Goal: Task Accomplishment & Management: Use online tool/utility

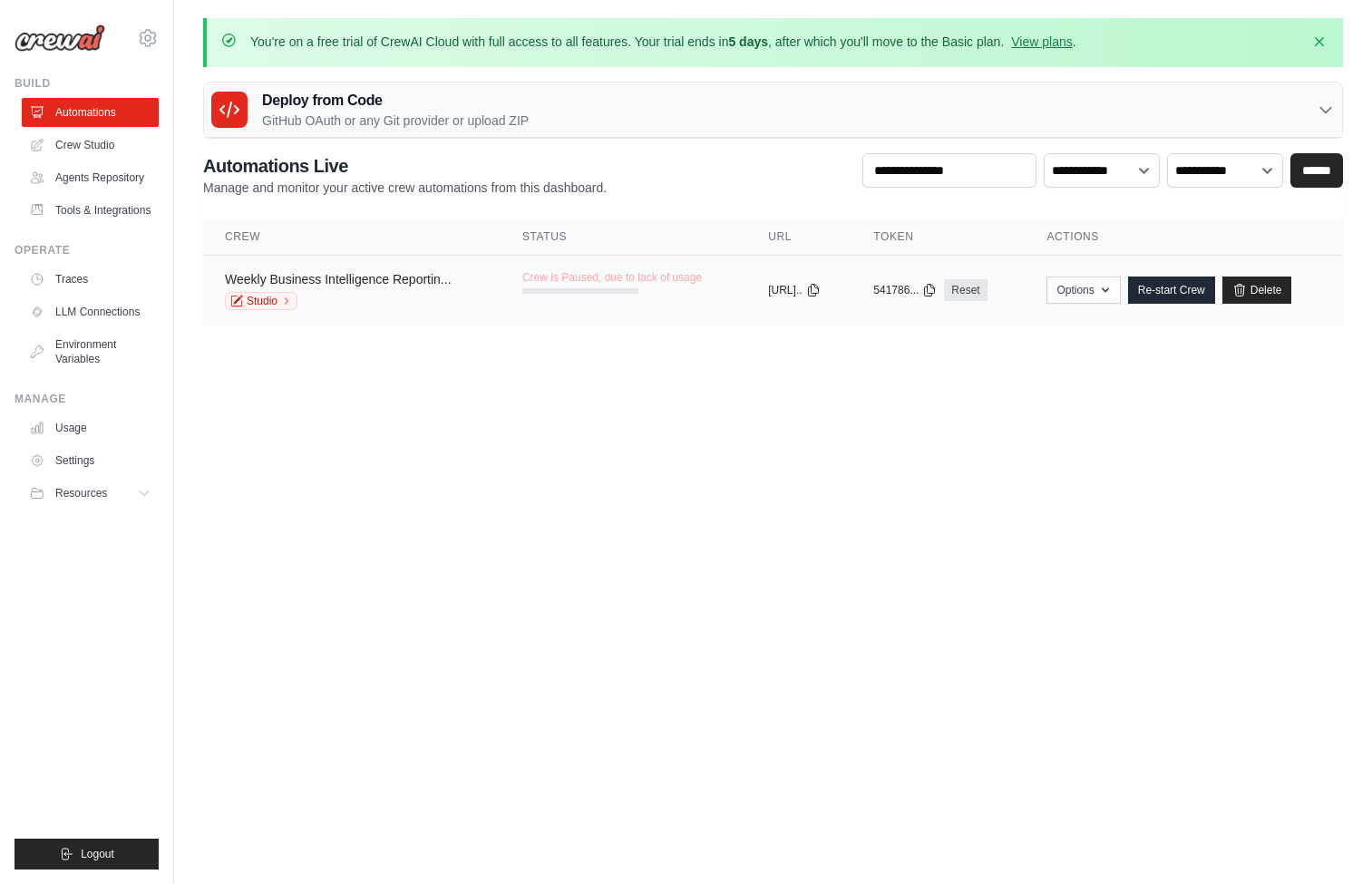
click at [401, 278] on link "Weekly Business Intelligence Reportin..." at bounding box center [337, 279] width 226 height 15
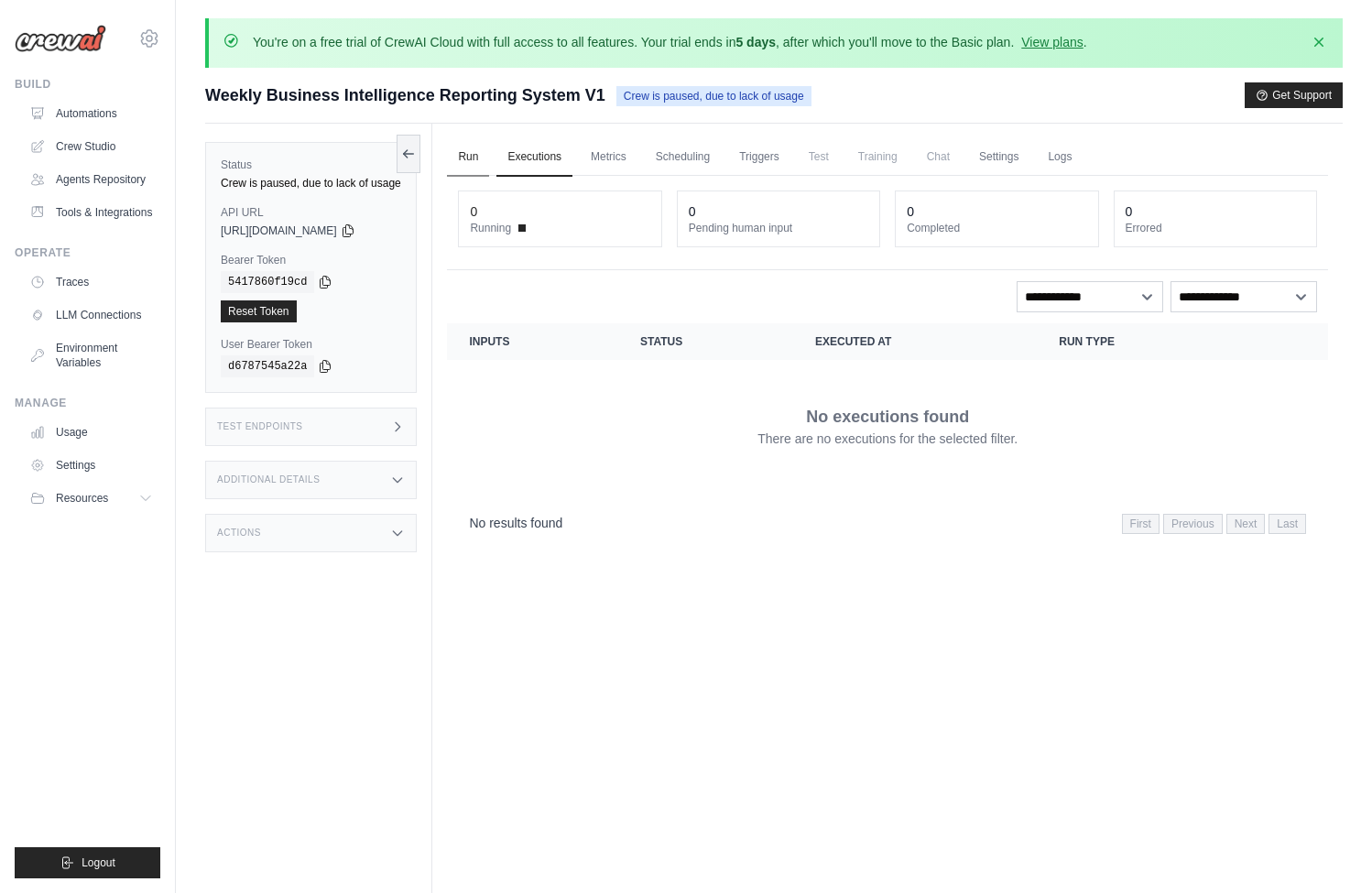
click at [481, 157] on link "Run" at bounding box center [468, 157] width 43 height 39
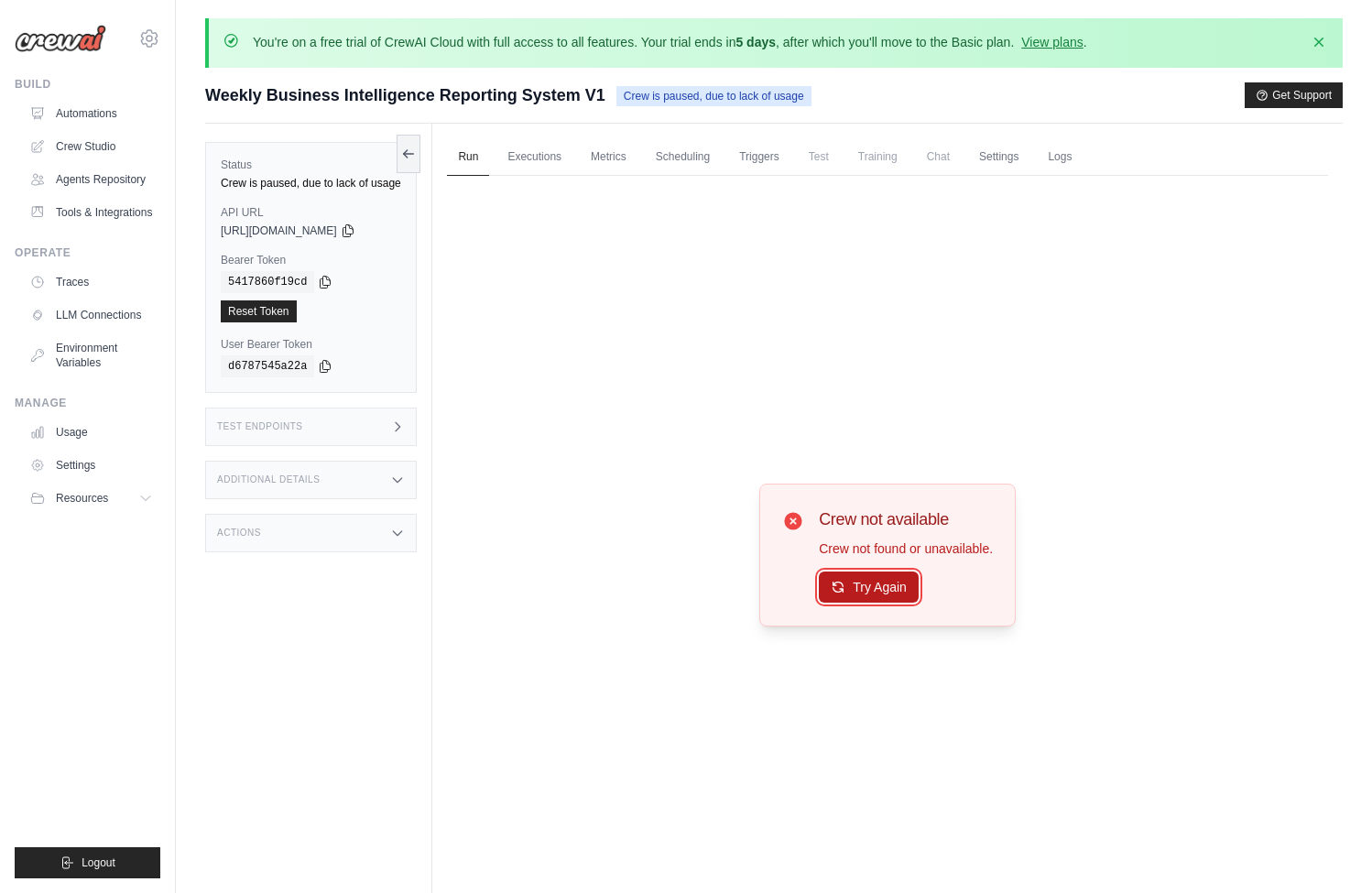
click at [874, 585] on button "Try Again" at bounding box center [869, 587] width 100 height 31
click at [67, 116] on link "Automations" at bounding box center [93, 114] width 138 height 30
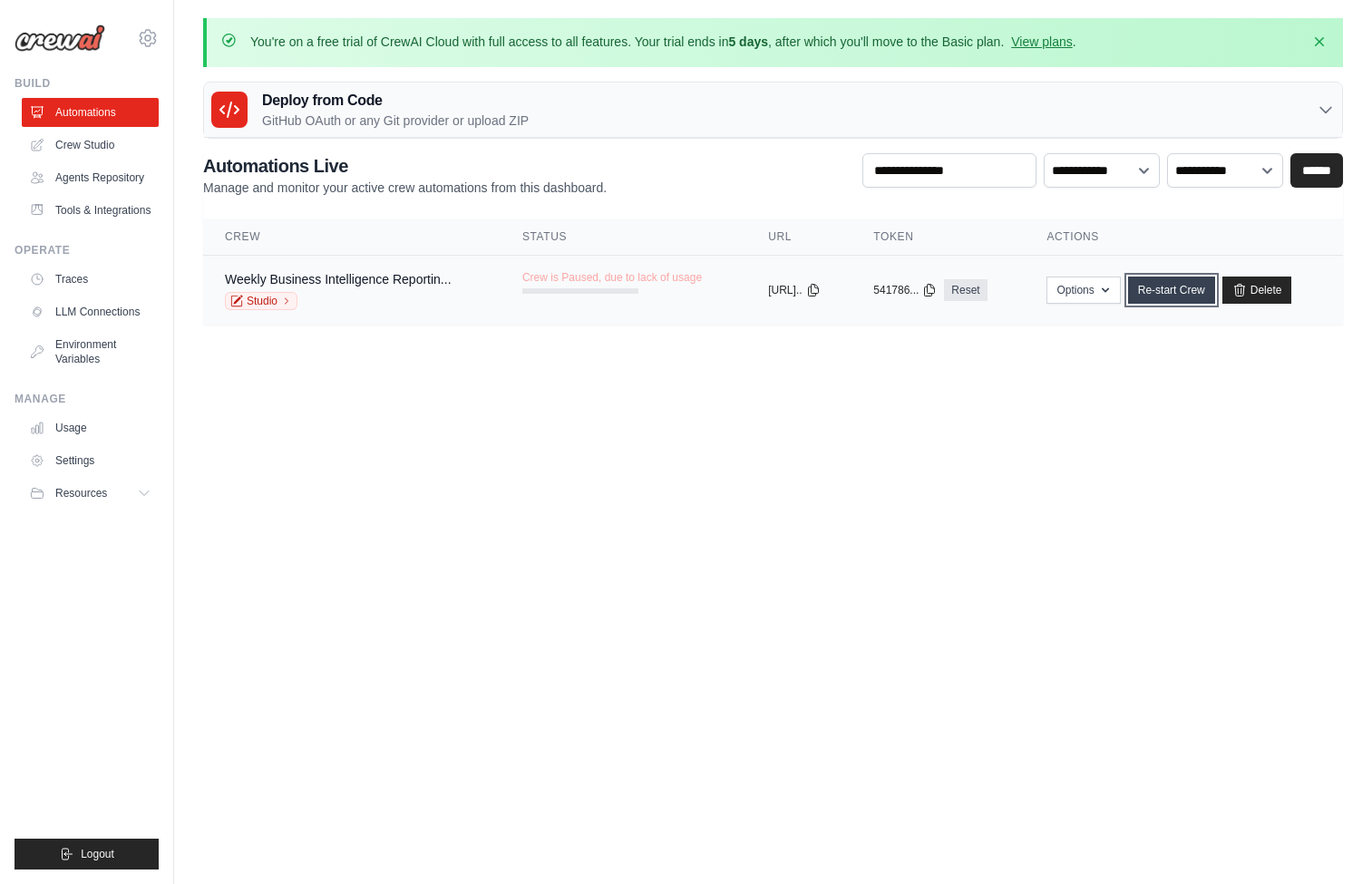
click at [1186, 292] on link "Re-start Crew" at bounding box center [1171, 290] width 87 height 27
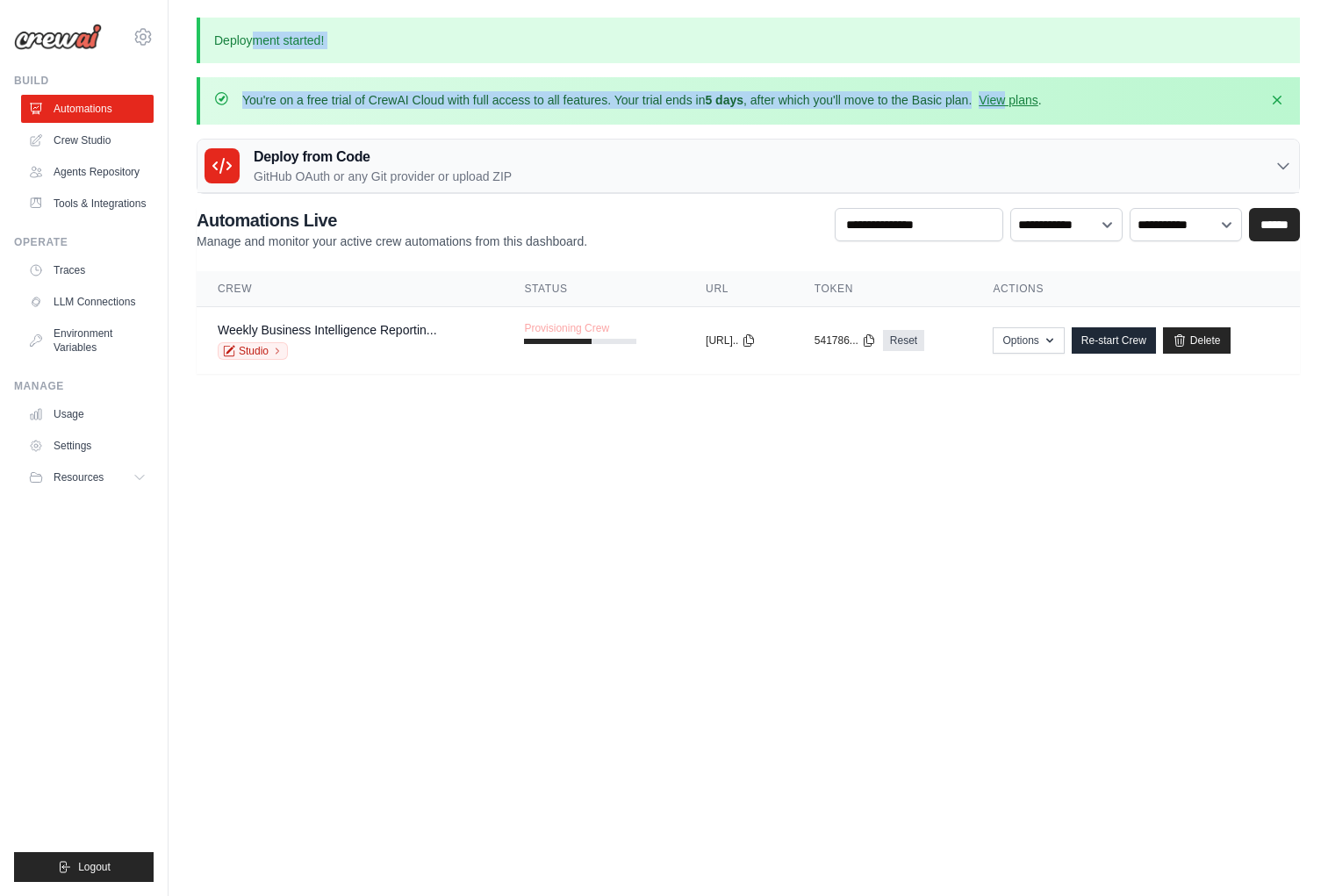
drag, startPoint x: 256, startPoint y: 37, endPoint x: 1003, endPoint y: 114, distance: 751.0
click at [1003, 114] on div "Deployment started! You're on a free trial of CrewAI Cloud with full access to …" at bounding box center [748, 196] width 1159 height 357
drag, startPoint x: 1003, startPoint y: 114, endPoint x: 779, endPoint y: 114, distance: 224.0
click at [779, 114] on div "You're on a free trial of CrewAI Cloud with full access to all features. Your t…" at bounding box center [749, 100] width 1104 height 47
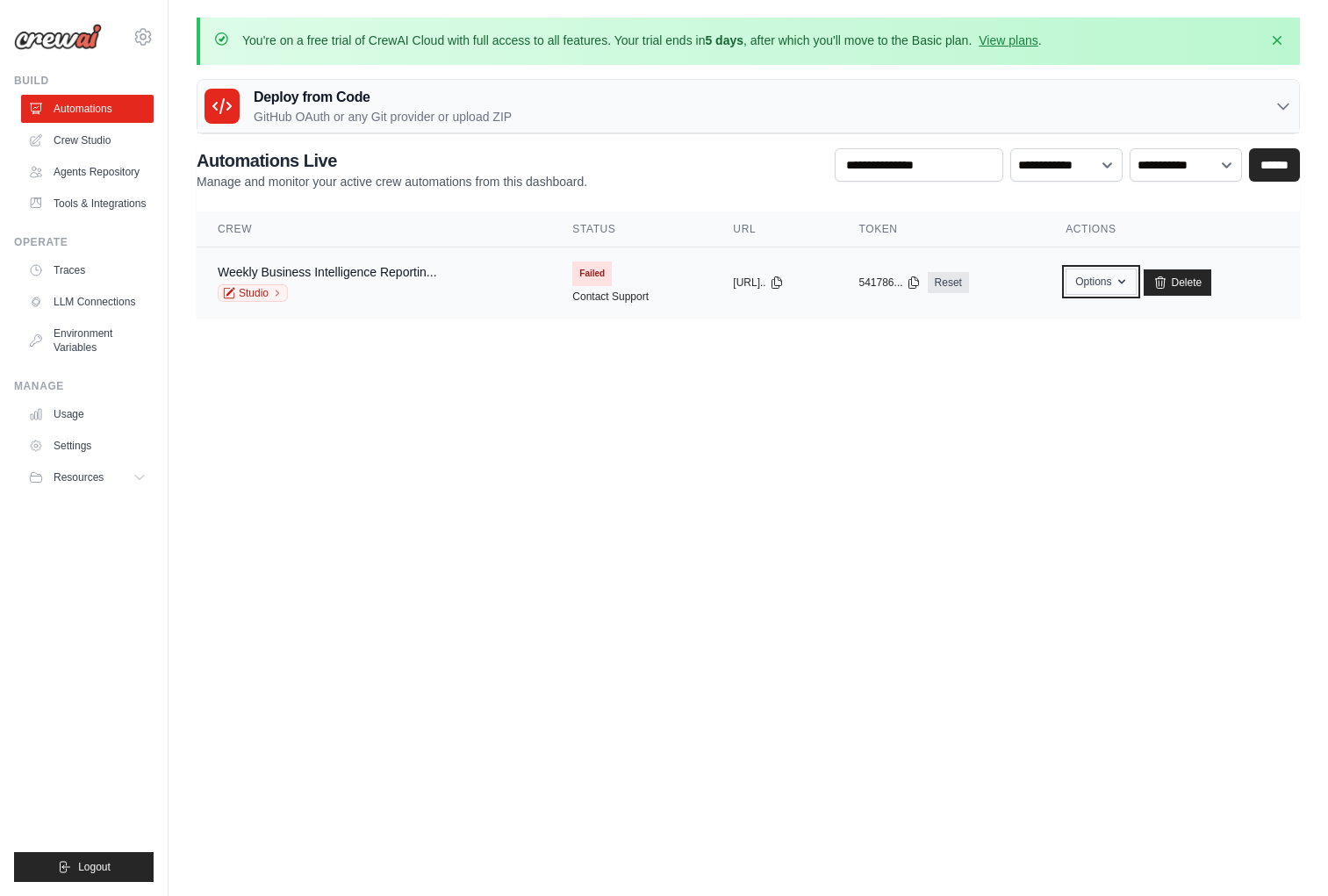
click at [1136, 287] on button "Options" at bounding box center [1101, 282] width 71 height 27
click at [963, 488] on body "herabear31@gmail.com Settings Build Automations" at bounding box center [664, 448] width 1328 height 896
click at [969, 282] on link "Reset" at bounding box center [948, 283] width 42 height 21
click at [784, 282] on icon at bounding box center [777, 282] width 14 height 14
click at [67, 203] on link "Tools & Integrations" at bounding box center [89, 204] width 132 height 28
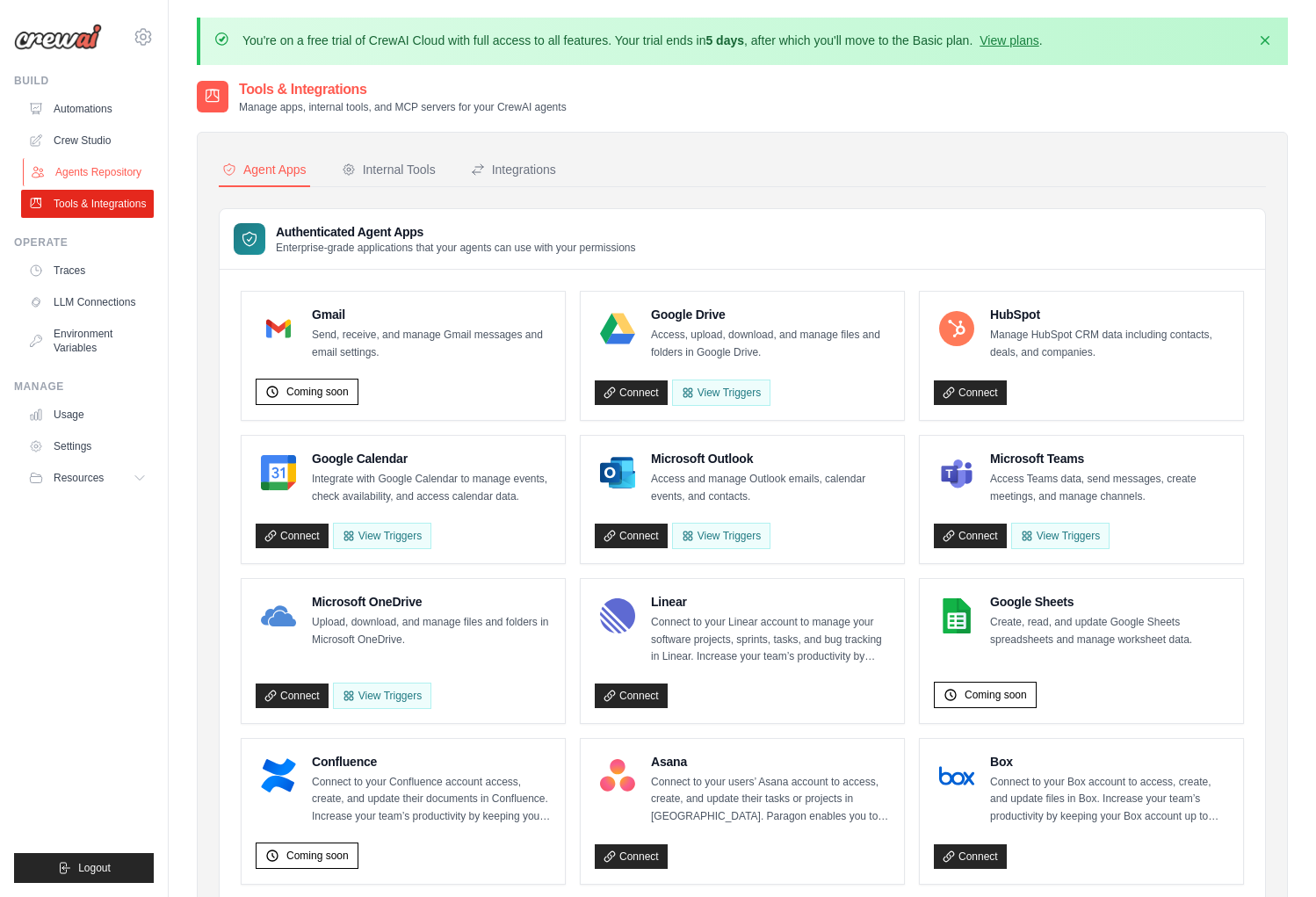
click at [77, 171] on link "Agents Repository" at bounding box center [89, 172] width 132 height 28
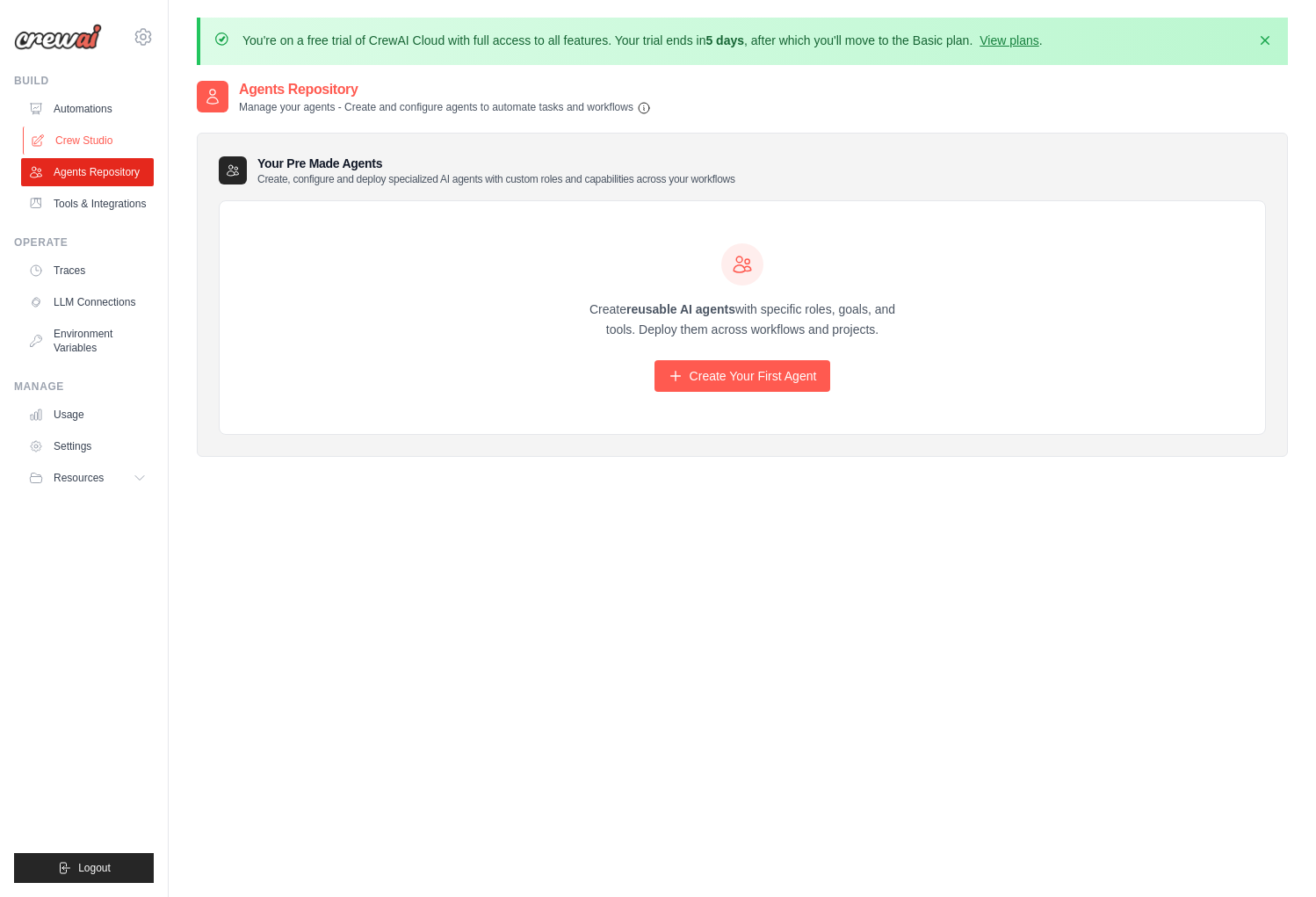
click at [77, 144] on link "Crew Studio" at bounding box center [89, 140] width 132 height 28
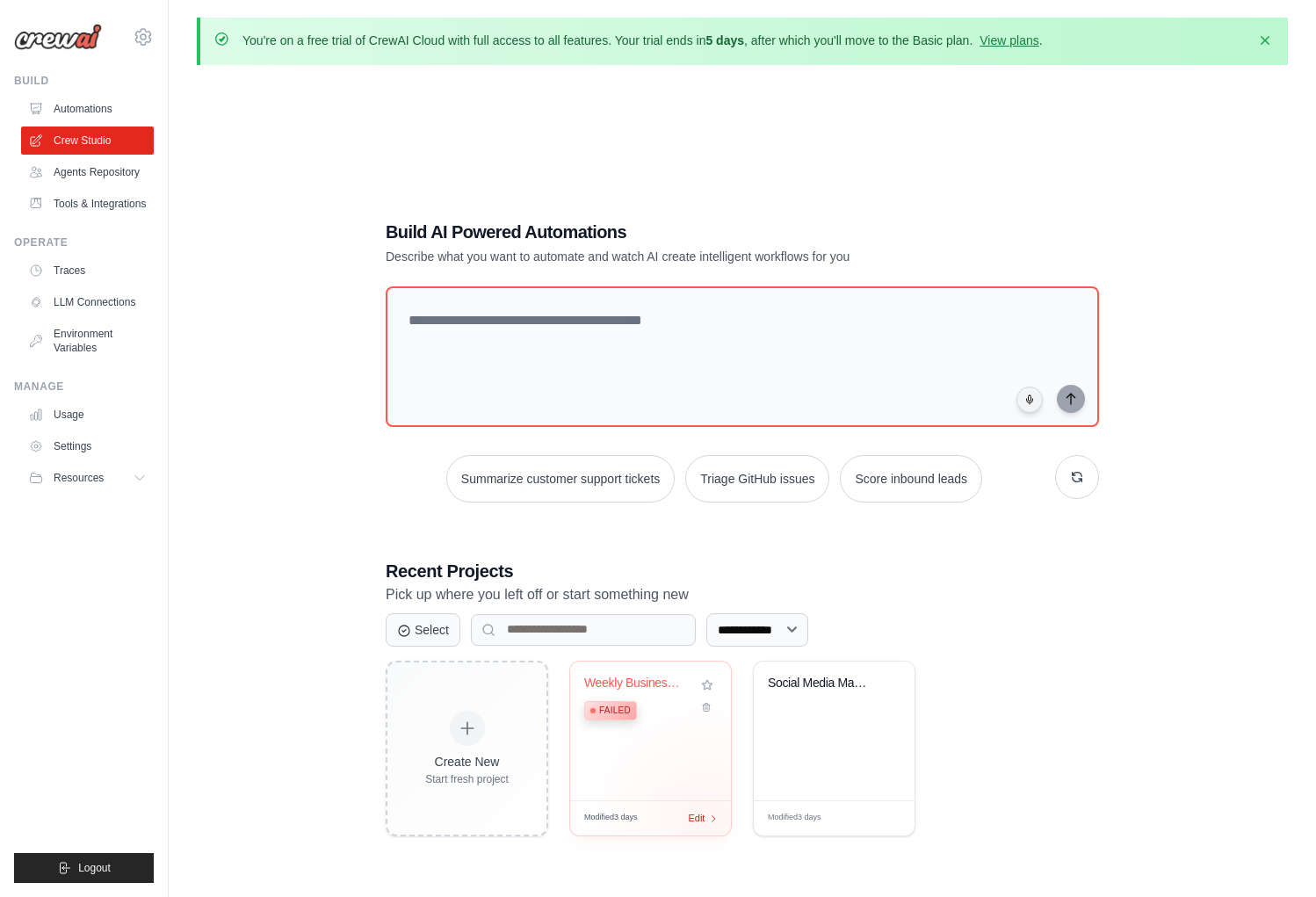
click at [707, 820] on div "Edit" at bounding box center [703, 818] width 30 height 15
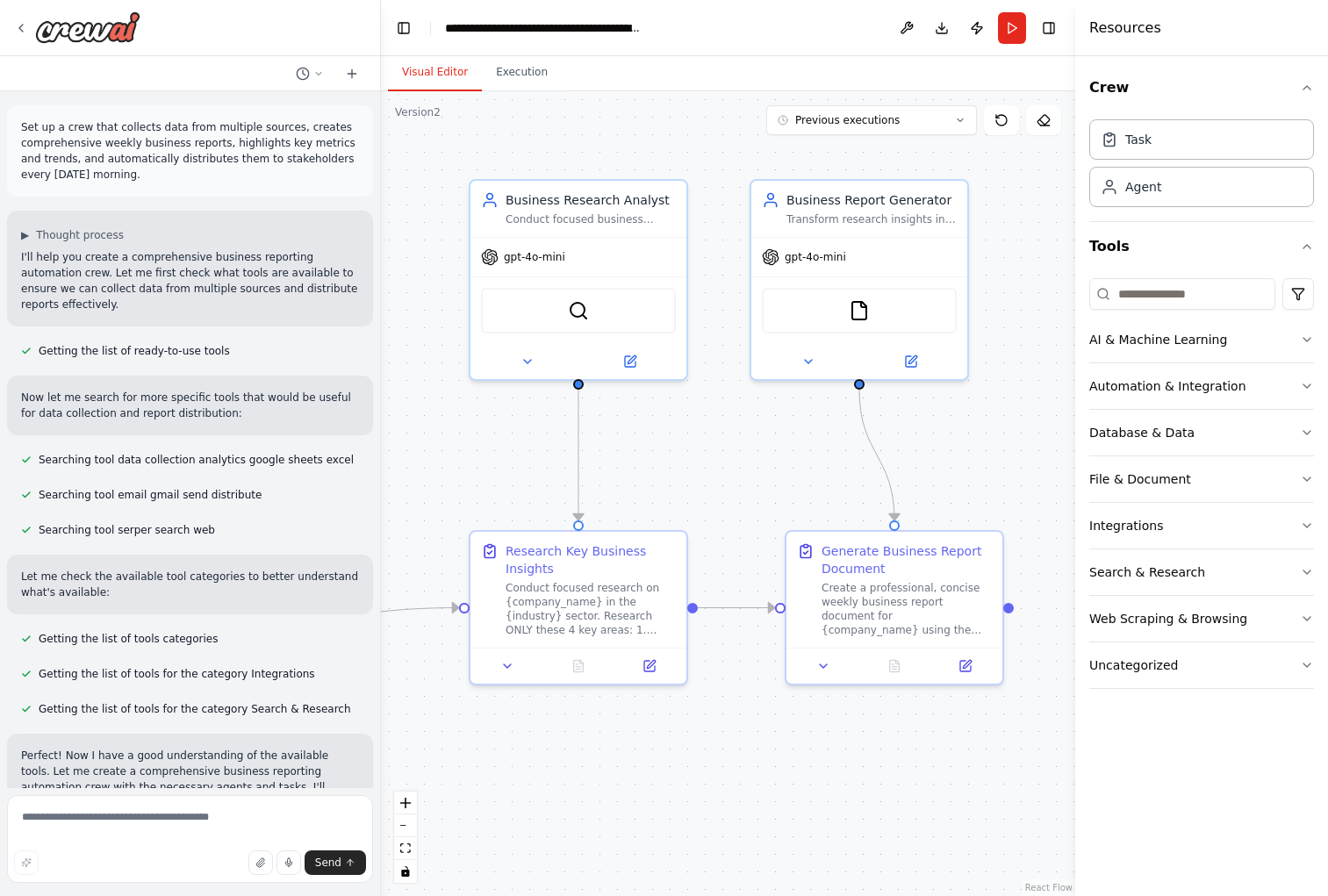
scroll to position [7568, 0]
